Goal: Task Accomplishment & Management: Complete application form

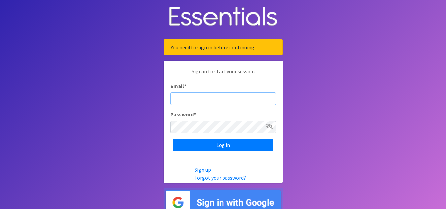
click at [194, 95] on input "Email *" at bounding box center [223, 98] width 106 height 13
type input "[EMAIL_ADDRESS][DOMAIN_NAME]"
click at [173, 139] on input "Log in" at bounding box center [223, 145] width 101 height 13
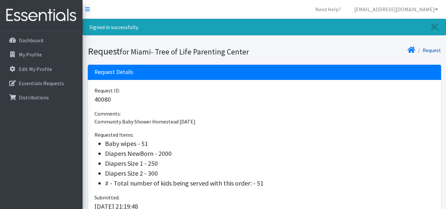
click at [432, 49] on link "Request" at bounding box center [432, 50] width 18 height 7
click at [434, 52] on link "Request" at bounding box center [432, 50] width 18 height 7
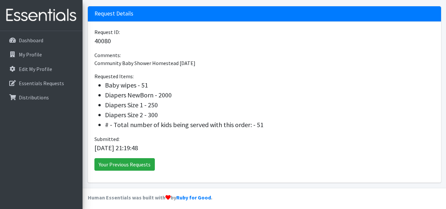
scroll to position [62, 0]
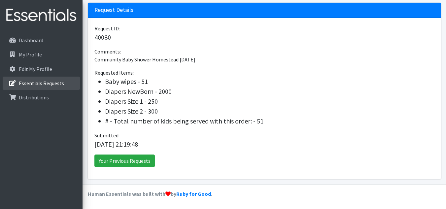
click at [34, 84] on p "Essentials Requests" at bounding box center [41, 83] width 45 height 7
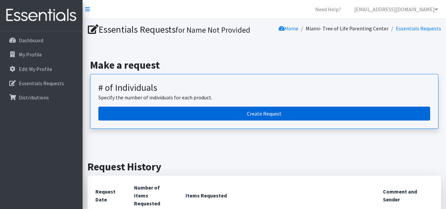
click at [249, 111] on link "Create Request" at bounding box center [264, 114] width 332 height 14
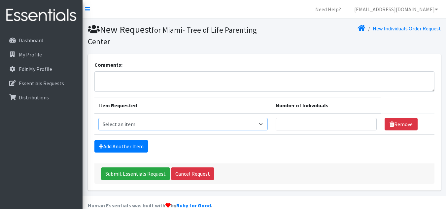
click at [252, 124] on select "Select an item # - Total number of kids being served with this order: Baby wipe…" at bounding box center [182, 124] width 169 height 13
select select "10203"
click at [98, 118] on select "Select an item # - Total number of kids being served with this order: Baby wipe…" at bounding box center [182, 124] width 169 height 13
click at [341, 123] on input "Number of Individuals" at bounding box center [326, 124] width 101 height 13
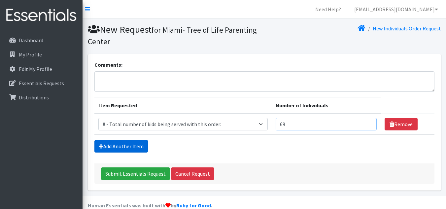
type input "69"
click at [124, 146] on link "Add Another Item" at bounding box center [121, 146] width 54 height 13
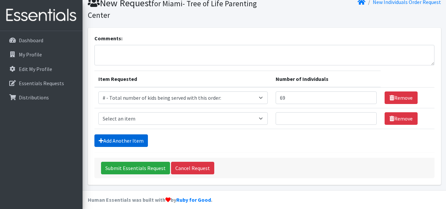
scroll to position [32, 0]
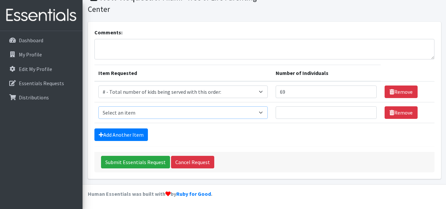
click at [152, 114] on select "Select an item # - Total number of kids being served with this order: Baby wipe…" at bounding box center [182, 112] width 169 height 13
select select "2649"
click at [98, 106] on select "Select an item # - Total number of kids being served with this order: Baby wipe…" at bounding box center [182, 112] width 169 height 13
click at [309, 111] on input "Number of Individuals" at bounding box center [326, 112] width 101 height 13
type input "69"
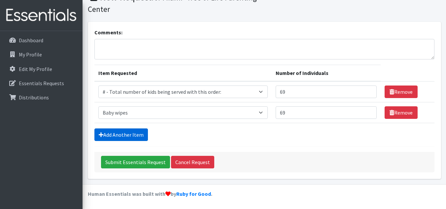
click at [118, 135] on link "Add Another Item" at bounding box center [121, 134] width 54 height 13
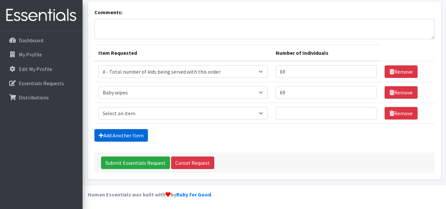
scroll to position [53, 0]
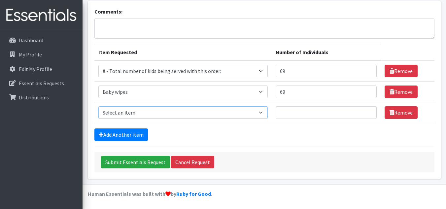
click at [144, 115] on select "Select an item # - Total number of kids being served with this order: Baby wipe…" at bounding box center [182, 112] width 169 height 13
select select "2648"
click at [98, 106] on select "Select an item # - Total number of kids being served with this order: Baby wipe…" at bounding box center [182, 112] width 169 height 13
click at [287, 110] on input "Number of Individuals" at bounding box center [326, 112] width 101 height 13
type input "7"
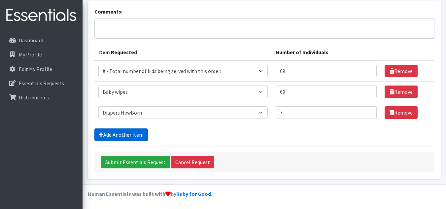
click at [136, 134] on link "Add Another Item" at bounding box center [121, 134] width 54 height 13
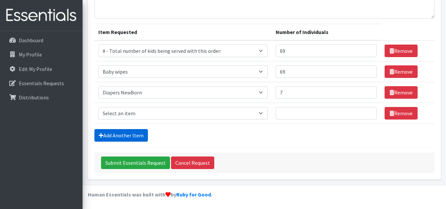
scroll to position [74, 0]
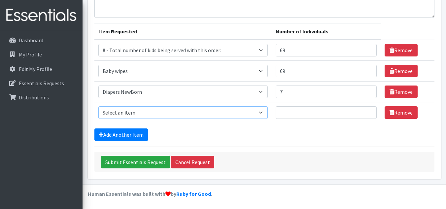
click at [163, 116] on select "Select an item # - Total number of kids being served with this order: Baby wipe…" at bounding box center [182, 112] width 169 height 13
select select "2665"
click at [98, 106] on select "Select an item # - Total number of kids being served with this order: Baby wipe…" at bounding box center [182, 112] width 169 height 13
click at [283, 112] on input "Number of Individuals" at bounding box center [326, 112] width 101 height 13
type input "7"
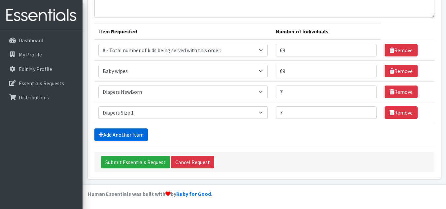
click at [134, 134] on link "Add Another Item" at bounding box center [121, 134] width 54 height 13
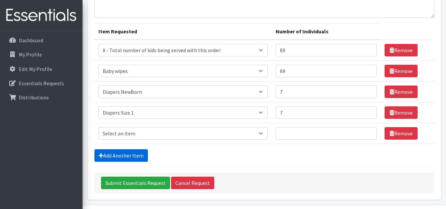
scroll to position [95, 0]
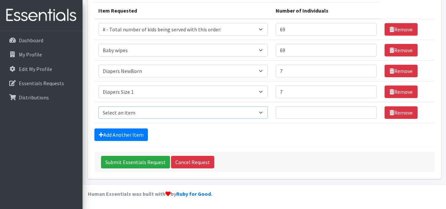
click at [157, 115] on select "Select an item # - Total number of kids being served with this order: Baby wipe…" at bounding box center [182, 112] width 169 height 13
select select "2668"
click at [98, 106] on select "Select an item # - Total number of kids being served with this order: Baby wipe…" at bounding box center [182, 112] width 169 height 13
click at [296, 114] on input "Number of Individuals" at bounding box center [326, 112] width 101 height 13
type input "7"
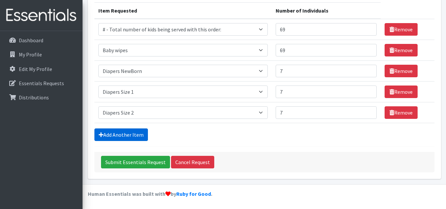
click at [135, 134] on link "Add Another Item" at bounding box center [121, 134] width 54 height 13
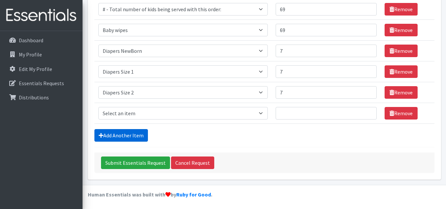
scroll to position [116, 0]
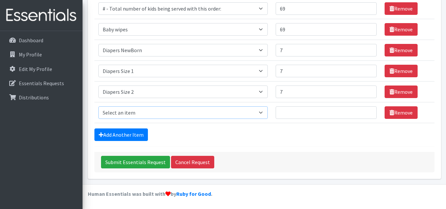
click at [156, 118] on select "Select an item # - Total number of kids being served with this order: Baby wipe…" at bounding box center [182, 112] width 169 height 13
select select "12644"
click at [98, 106] on select "Select an item # - Total number of kids being served with this order: Baby wipe…" at bounding box center [182, 112] width 169 height 13
click at [285, 114] on input "Number of Individuals" at bounding box center [326, 112] width 101 height 13
type input "9"
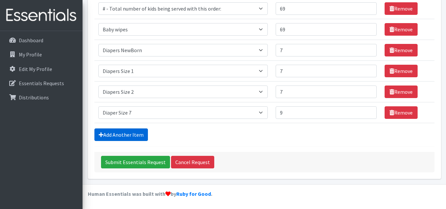
click at [140, 133] on link "Add Another Item" at bounding box center [121, 134] width 54 height 13
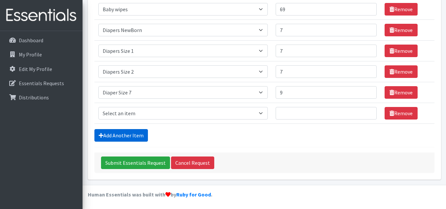
scroll to position [136, 0]
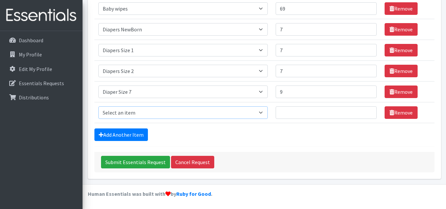
click at [197, 116] on select "Select an item # - Total number of kids being served with this order: Baby wipe…" at bounding box center [182, 112] width 169 height 13
select select "2655"
click at [98, 106] on select "Select an item # - Total number of kids being served with this order: Baby wipe…" at bounding box center [182, 112] width 169 height 13
click at [297, 114] on input "Number of Individuals" at bounding box center [326, 112] width 101 height 13
type input "7"
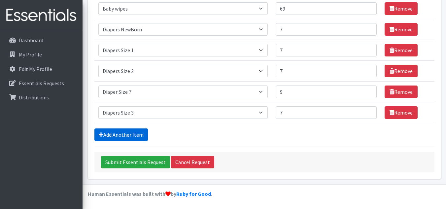
click at [136, 133] on link "Add Another Item" at bounding box center [121, 134] width 54 height 13
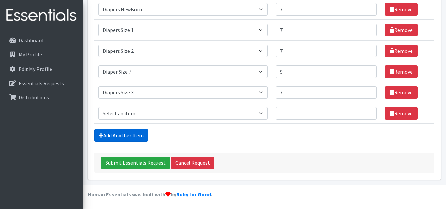
scroll to position [157, 0]
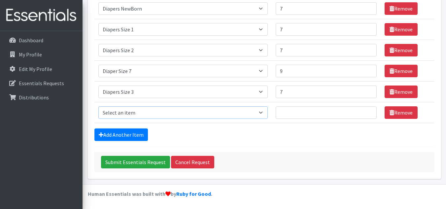
click at [210, 117] on select "Select an item # - Total number of kids being served with this order: Baby wipe…" at bounding box center [182, 112] width 169 height 13
select select "2661"
click at [98, 106] on select "Select an item # - Total number of kids being served with this order: Baby wipe…" at bounding box center [182, 112] width 169 height 13
click at [294, 109] on input "Number of Individuals" at bounding box center [326, 112] width 101 height 13
type input "7"
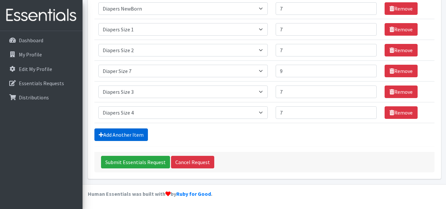
click at [130, 132] on link "Add Another Item" at bounding box center [121, 134] width 54 height 13
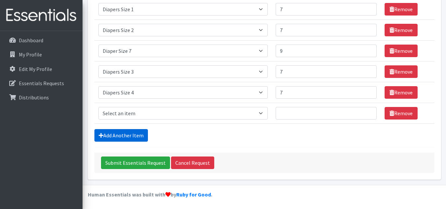
scroll to position [178, 0]
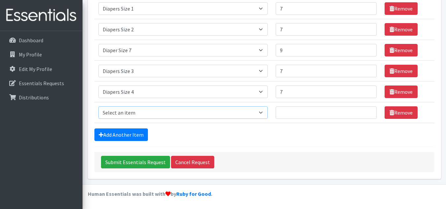
click at [163, 116] on select "Select an item # - Total number of kids being served with this order: Baby wipe…" at bounding box center [182, 112] width 169 height 13
select select "2652"
click at [98, 106] on select "Select an item # - Total number of kids being served with this order: Baby wipe…" at bounding box center [182, 112] width 169 height 13
click at [296, 115] on input "Number of Individuals" at bounding box center [326, 112] width 101 height 13
type input "7"
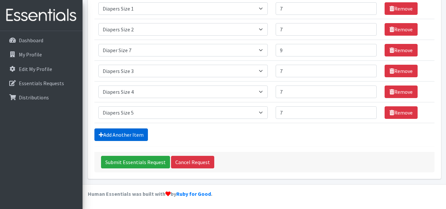
click at [143, 131] on link "Add Another Item" at bounding box center [121, 134] width 54 height 13
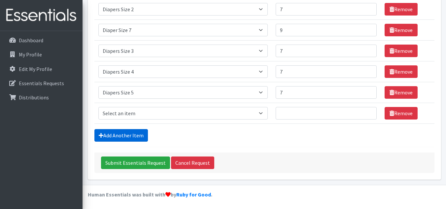
scroll to position [199, 0]
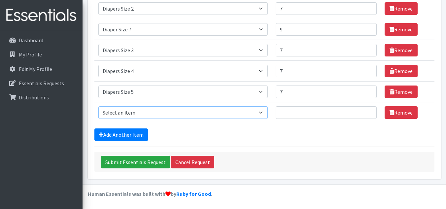
click at [173, 114] on select "Select an item # - Total number of kids being served with this order: Baby wipe…" at bounding box center [182, 112] width 169 height 13
select select "2674"
click at [98, 106] on select "Select an item # - Total number of kids being served with this order: Baby wipe…" at bounding box center [182, 112] width 169 height 13
click at [292, 111] on input "Number of Individuals" at bounding box center [326, 112] width 101 height 13
type input "7"
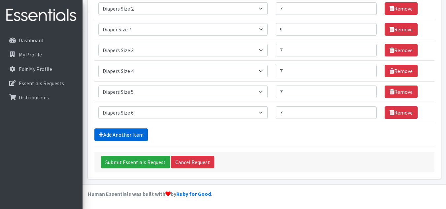
click at [115, 140] on link "Add Another Item" at bounding box center [121, 134] width 54 height 13
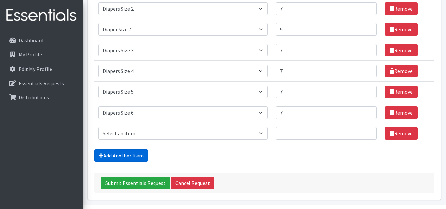
scroll to position [220, 0]
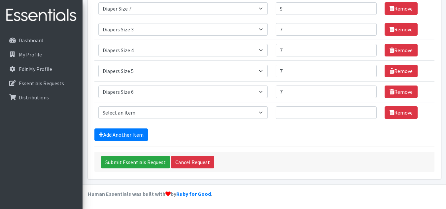
click at [154, 120] on td "Item Requested Select an item # - Total number of kids being served with this o…" at bounding box center [182, 112] width 177 height 21
click at [142, 112] on select "Select an item # - Total number of kids being served with this order: Baby wipe…" at bounding box center [182, 112] width 169 height 13
select select "2644"
click at [98, 106] on select "Select an item # - Total number of kids being served with this order: Baby wipe…" at bounding box center [182, 112] width 169 height 13
click at [290, 116] on input "Number of Individuals" at bounding box center [326, 112] width 101 height 13
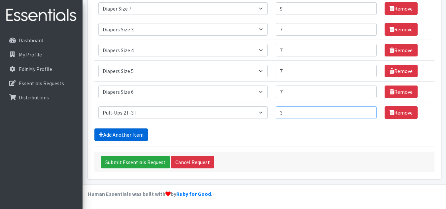
type input "3"
click at [127, 131] on link "Add Another Item" at bounding box center [121, 134] width 54 height 13
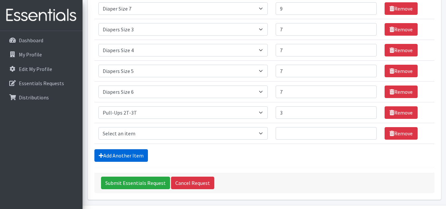
scroll to position [240, 0]
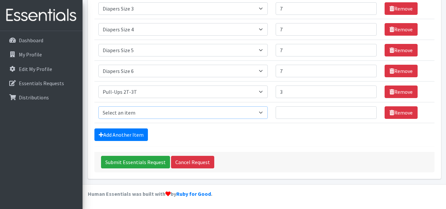
click at [152, 116] on select "Select an item # - Total number of kids being served with this order: Baby wipe…" at bounding box center [182, 112] width 169 height 13
select select "2679"
click at [98, 106] on select "Select an item # - Total number of kids being served with this order: Baby wipe…" at bounding box center [182, 112] width 169 height 13
click at [308, 113] on input "Number of Individuals" at bounding box center [326, 112] width 101 height 13
type input "3"
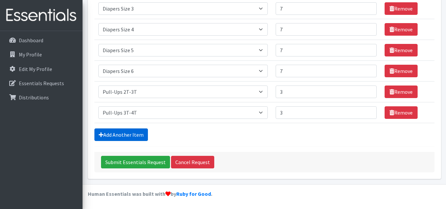
click at [117, 139] on link "Add Another Item" at bounding box center [121, 134] width 54 height 13
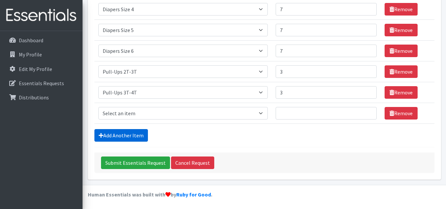
scroll to position [261, 0]
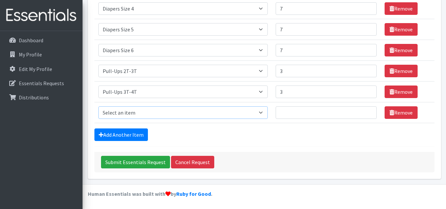
click at [149, 116] on select "Select an item # - Total number of kids being served with this order: Baby wipe…" at bounding box center [182, 112] width 169 height 13
select select "2680"
click at [98, 106] on select "Select an item # - Total number of kids being served with this order: Baby wipe…" at bounding box center [182, 112] width 169 height 13
click at [314, 116] on input "Number of Individuals" at bounding box center [326, 112] width 101 height 13
type input "3"
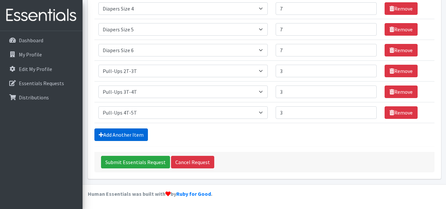
click at [138, 135] on link "Add Another Item" at bounding box center [121, 134] width 54 height 13
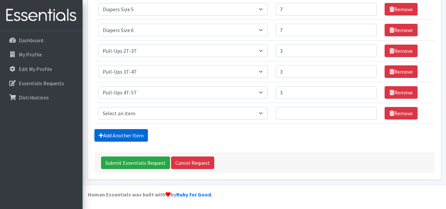
scroll to position [282, 0]
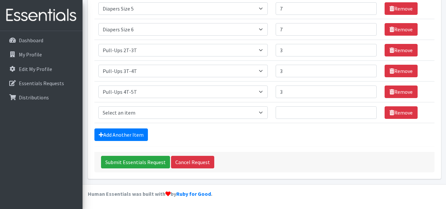
click at [139, 121] on td "Item Requested Select an item # - Total number of kids being served with this o…" at bounding box center [182, 112] width 177 height 21
click at [136, 116] on select "Select an item # - Total number of kids being served with this order: Baby wipe…" at bounding box center [182, 112] width 169 height 13
select select "15229"
click at [98, 106] on select "Select an item # - Total number of kids being served with this order: Baby wipe…" at bounding box center [182, 112] width 169 height 13
click at [310, 116] on input "Number of Individuals" at bounding box center [326, 112] width 101 height 13
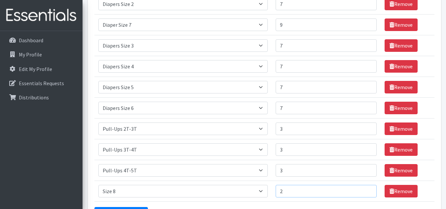
scroll to position [203, 0]
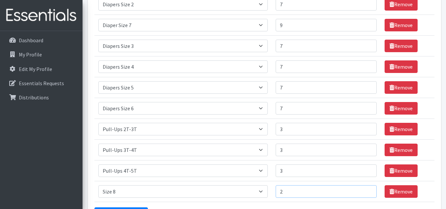
type input "2"
click at [306, 22] on input "9" at bounding box center [326, 25] width 101 height 13
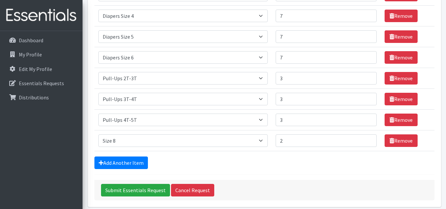
scroll to position [257, 0]
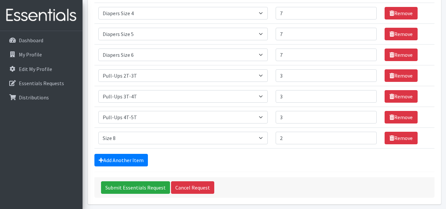
type input "6"
click at [313, 136] on input "2" at bounding box center [326, 138] width 101 height 13
type input "5"
click at [328, 159] on div "Add Another Item" at bounding box center [264, 160] width 340 height 13
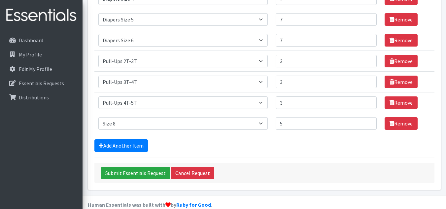
scroll to position [272, 0]
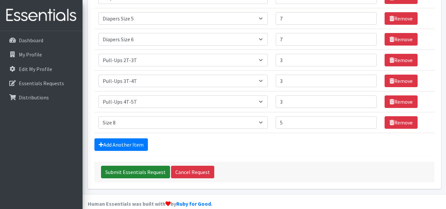
click at [153, 176] on input "Submit Essentials Request" at bounding box center [135, 172] width 69 height 13
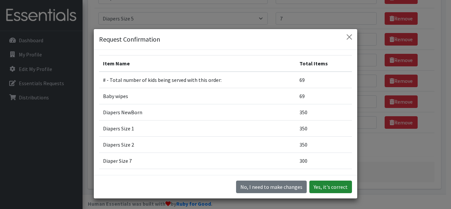
click at [320, 186] on button "Yes, it's correct" at bounding box center [330, 187] width 43 height 13
